Goal: Find specific page/section: Find specific page/section

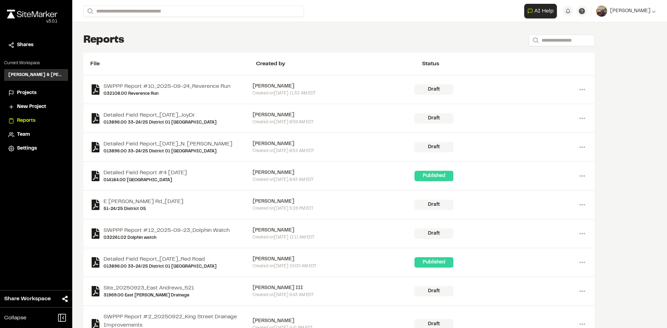
click at [29, 91] on span "Projects" at bounding box center [26, 93] width 19 height 8
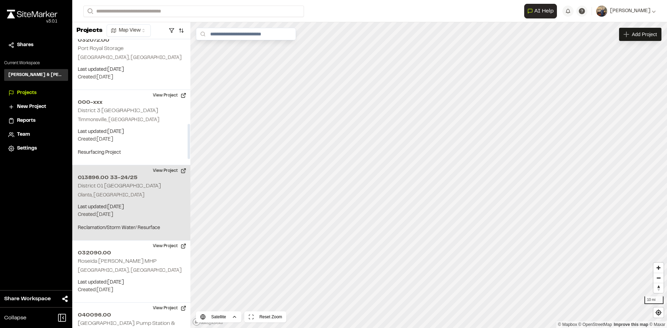
scroll to position [695, 0]
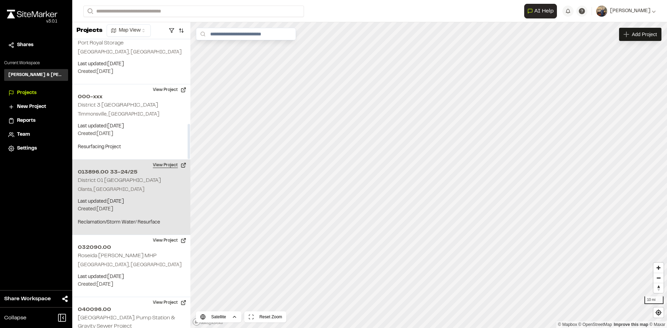
click at [163, 160] on button "View Project" at bounding box center [170, 165] width 42 height 11
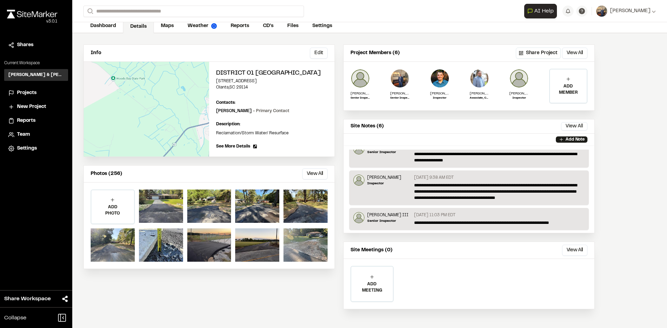
scroll to position [36, 0]
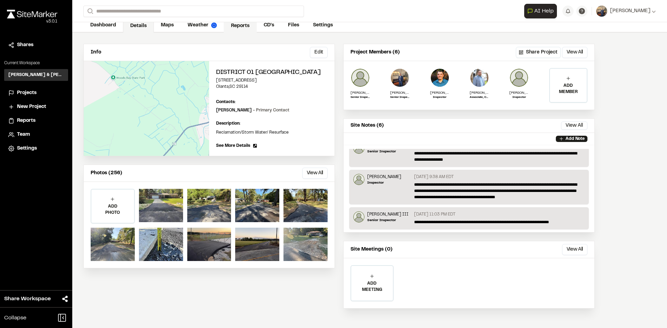
click at [237, 29] on link "Reports" at bounding box center [240, 25] width 33 height 13
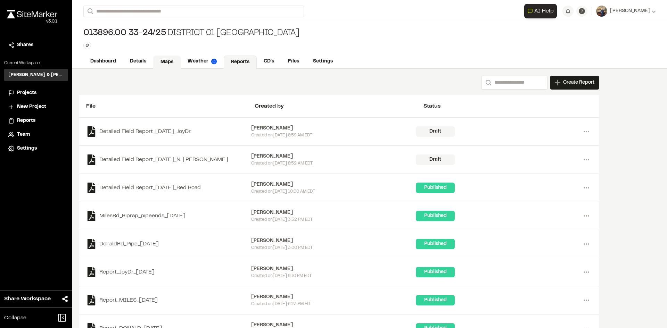
click at [167, 62] on link "Maps" at bounding box center [166, 62] width 27 height 13
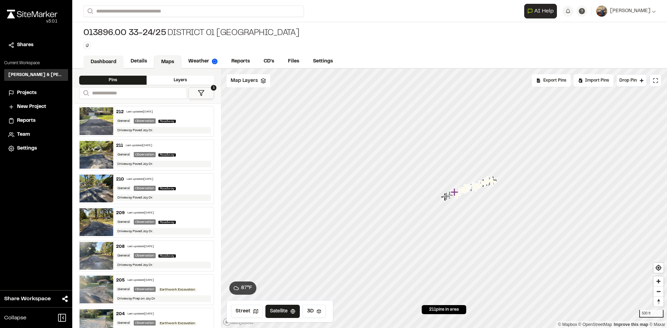
click at [116, 63] on link "Dashboard" at bounding box center [103, 62] width 40 height 13
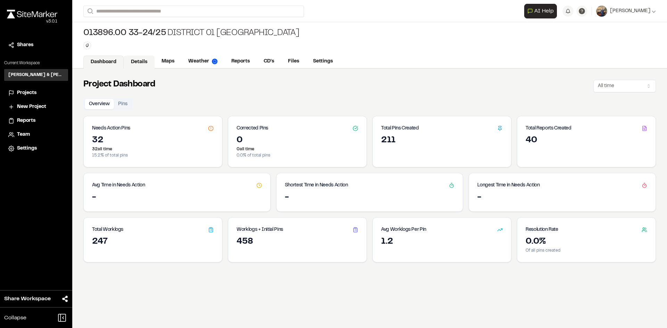
click at [126, 66] on link "Details" at bounding box center [139, 62] width 31 height 13
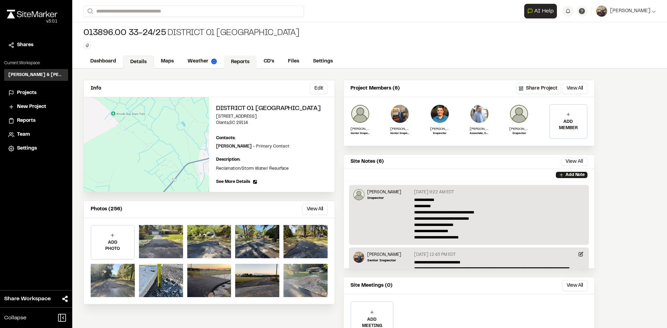
click at [250, 59] on link "Reports" at bounding box center [240, 62] width 33 height 13
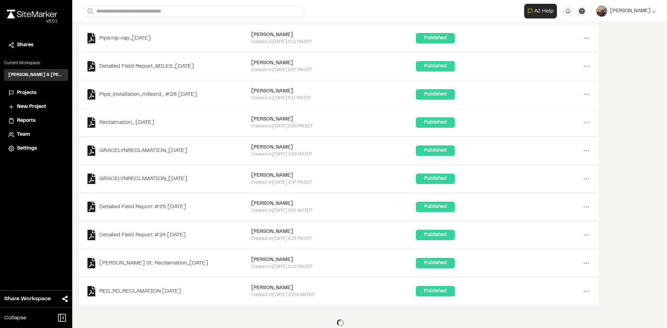
scroll to position [382, 0]
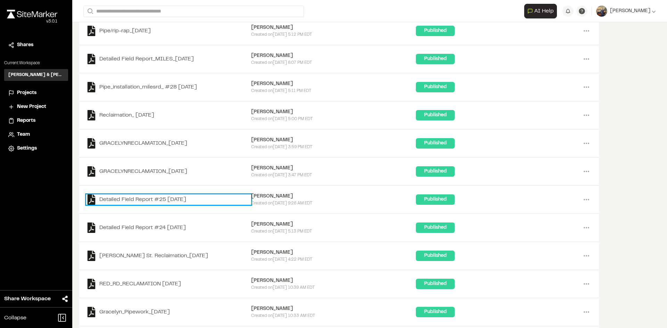
click at [178, 200] on link "Detailed Field Report #25 [DATE]" at bounding box center [168, 200] width 165 height 10
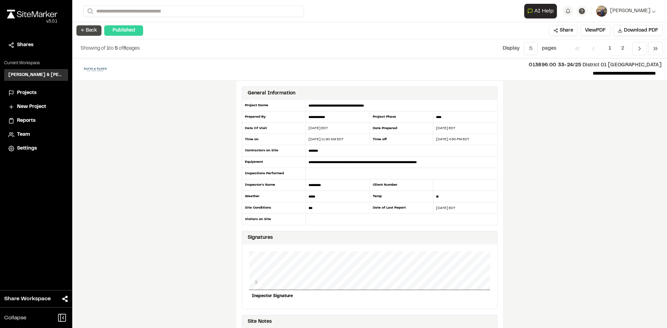
click at [92, 31] on button "← Back" at bounding box center [88, 30] width 25 height 10
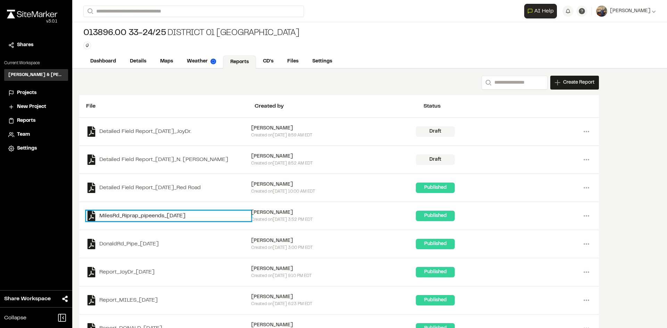
click at [164, 218] on link "MilesRd_Riprap_pipeends_[DATE]" at bounding box center [168, 216] width 165 height 10
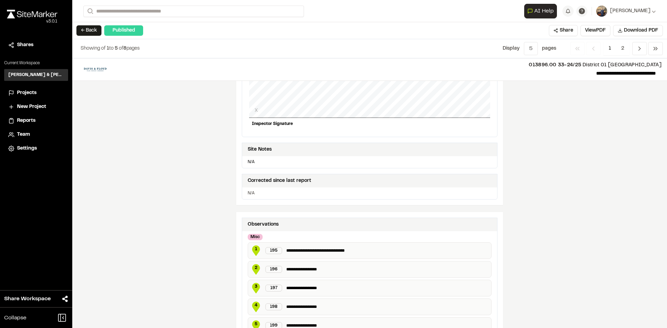
scroll to position [41, 0]
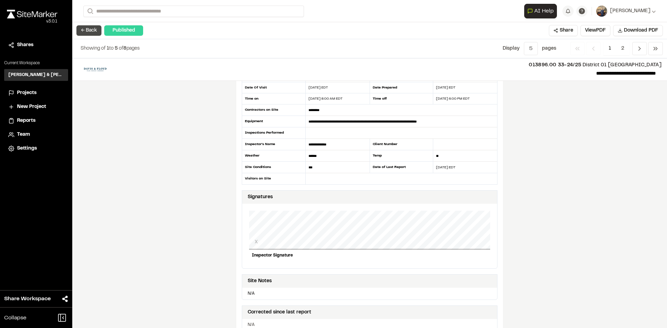
click at [87, 27] on button "← Back" at bounding box center [88, 30] width 25 height 10
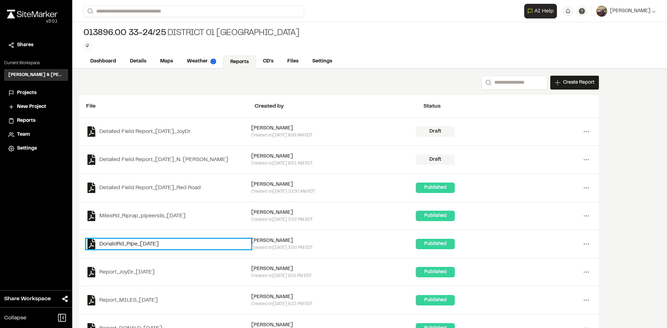
click at [155, 240] on link "DonaldRd_Pipe_[DATE]" at bounding box center [168, 244] width 165 height 10
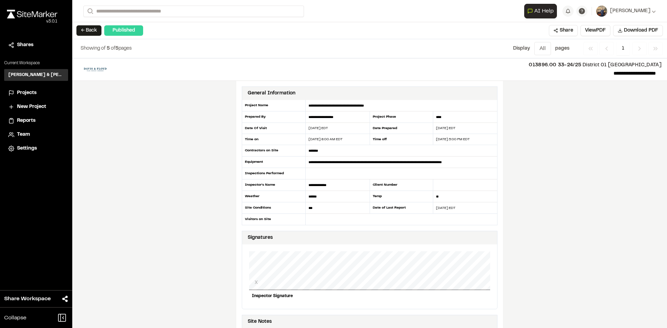
click at [87, 31] on button "← Back" at bounding box center [88, 30] width 25 height 10
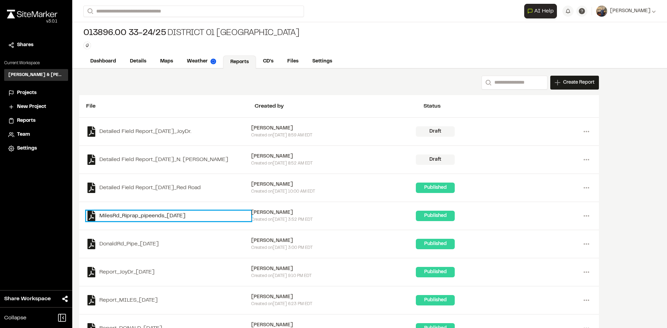
click at [150, 216] on link "MilesRd_Riprap_pipeends_[DATE]" at bounding box center [168, 216] width 165 height 10
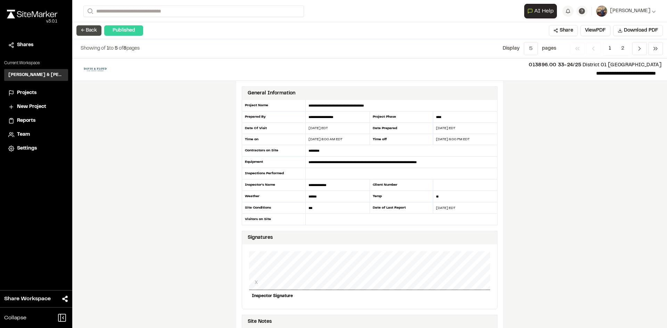
click at [87, 27] on button "← Back" at bounding box center [88, 30] width 25 height 10
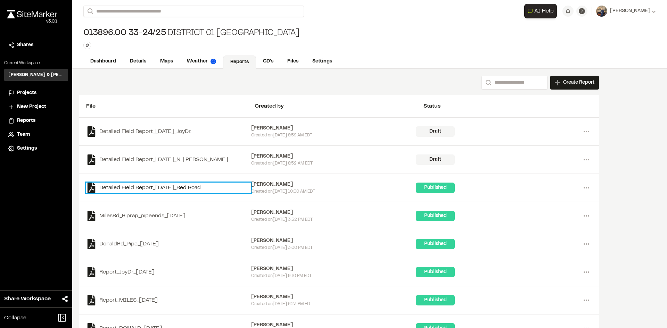
click at [151, 188] on link "Detailed Field Report_[DATE]_Red Road" at bounding box center [168, 188] width 165 height 10
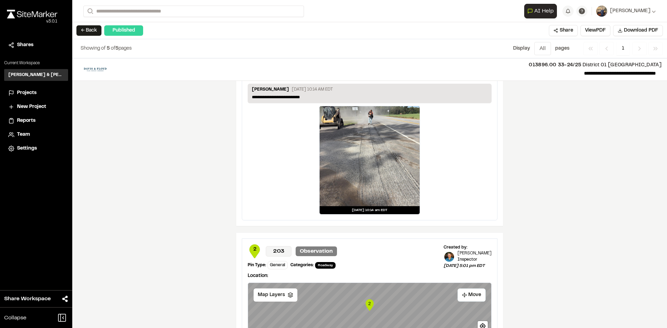
scroll to position [709, 0]
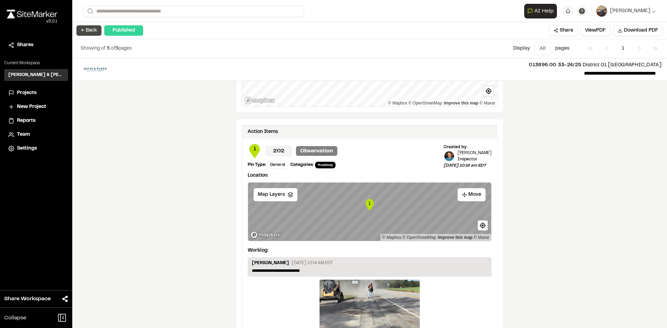
click at [81, 28] on button "← Back" at bounding box center [88, 30] width 25 height 10
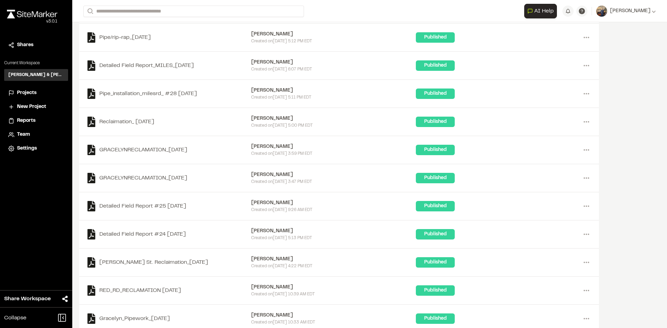
scroll to position [394, 0]
